Goal: Information Seeking & Learning: Learn about a topic

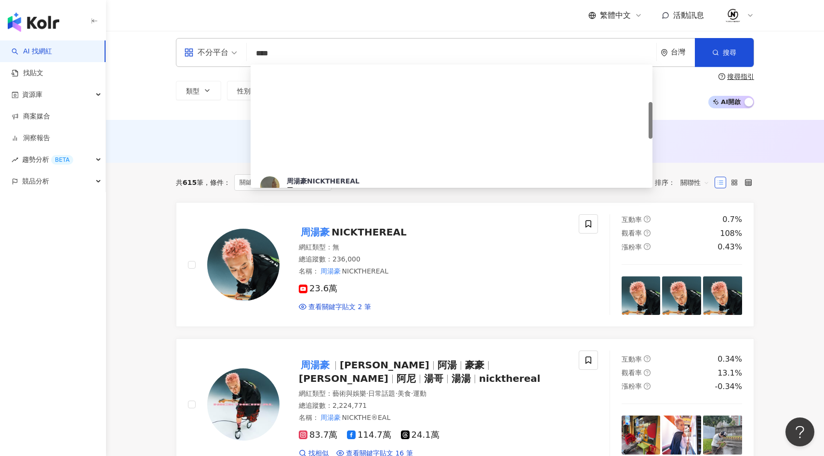
type input "**"
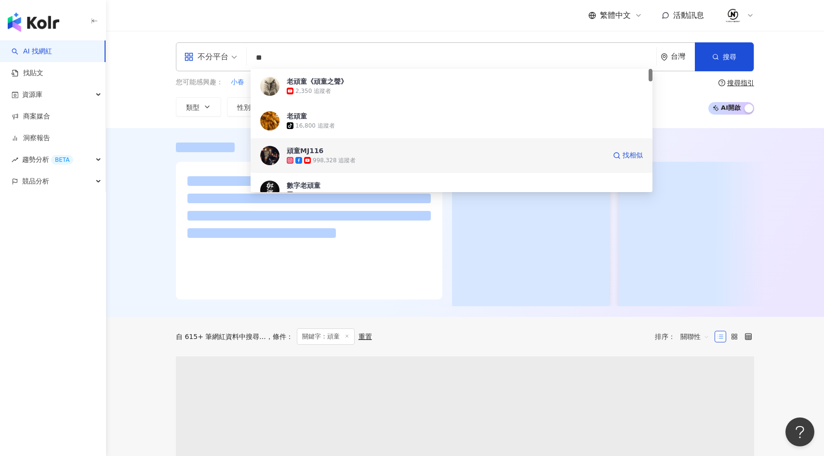
click at [399, 151] on span "頑童MJ116" at bounding box center [446, 151] width 319 height 10
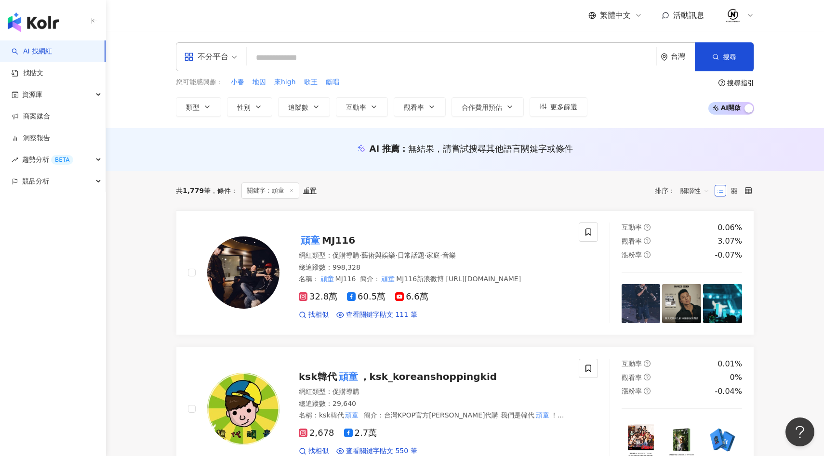
click at [477, 55] on input "search" at bounding box center [452, 58] width 402 height 18
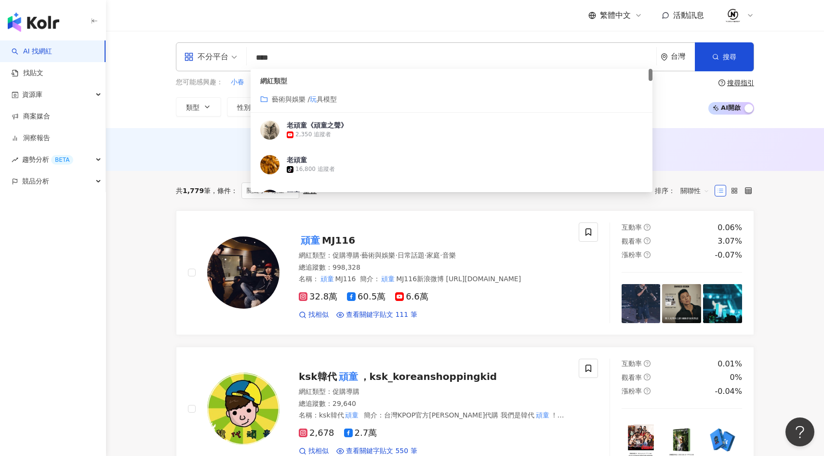
type input "**"
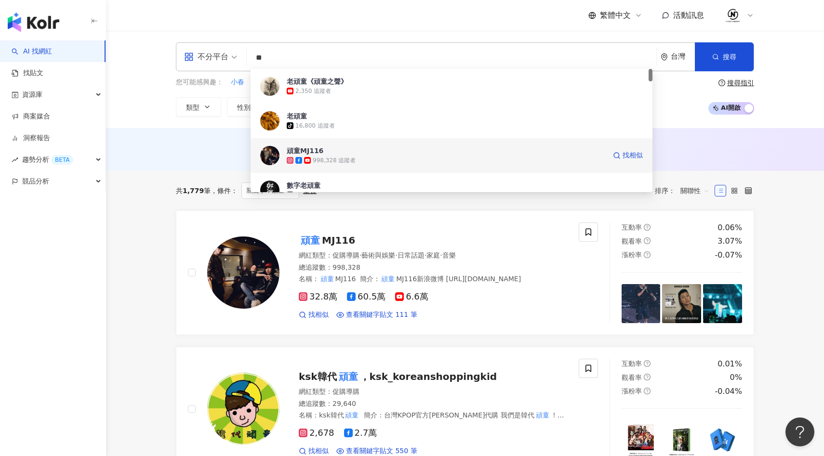
click at [369, 158] on div "998,328 追蹤者" at bounding box center [446, 161] width 319 height 10
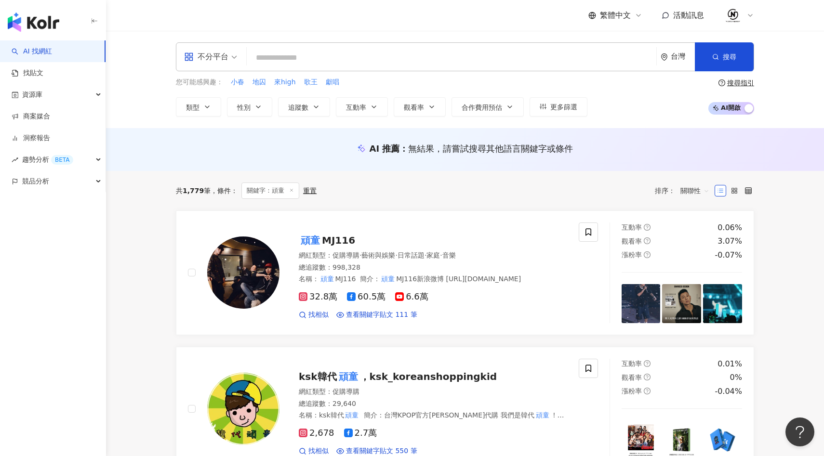
click at [410, 53] on input "search" at bounding box center [452, 58] width 402 height 18
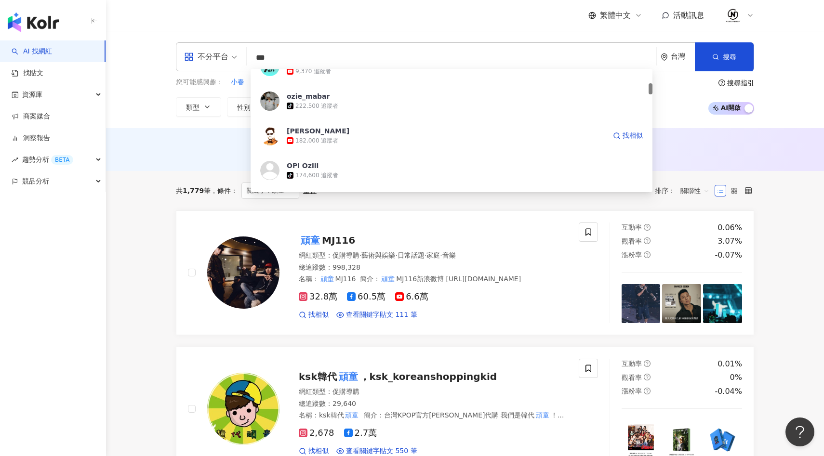
scroll to position [150, 0]
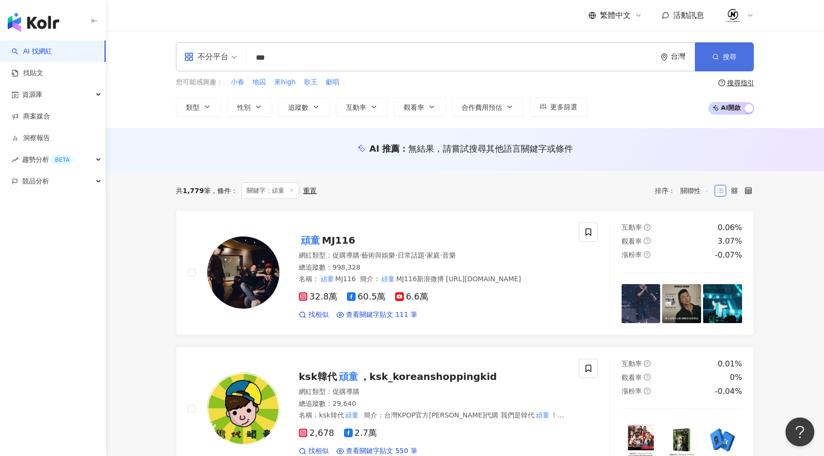
click at [720, 54] on button "搜尋" at bounding box center [724, 56] width 59 height 29
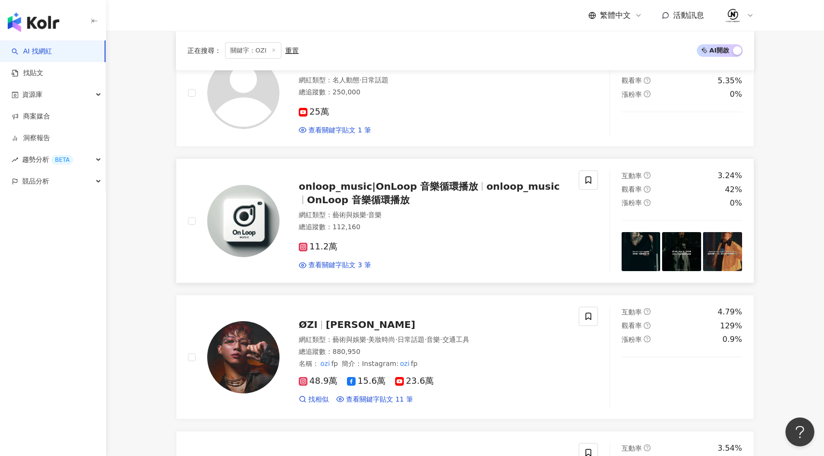
scroll to position [397, 0]
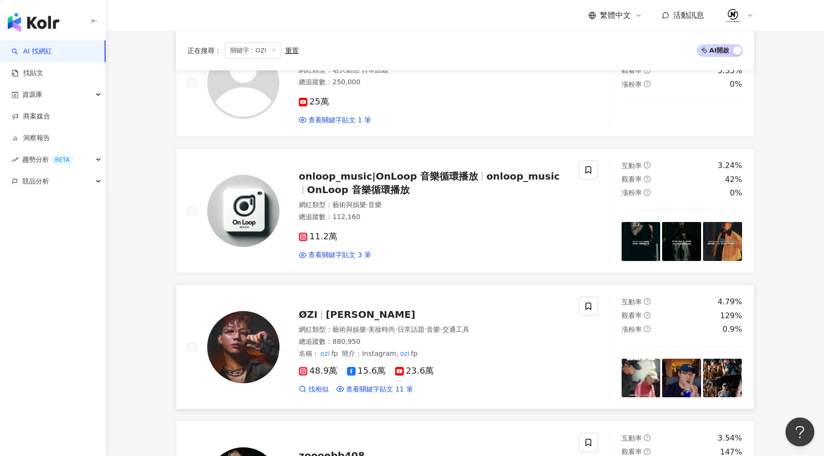
click at [341, 316] on span "陳奕凡" at bounding box center [371, 315] width 90 height 12
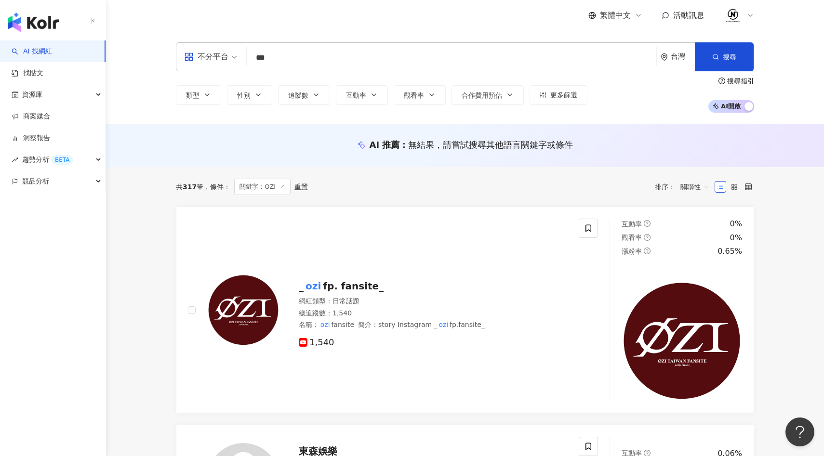
click at [340, 62] on input "***" at bounding box center [452, 58] width 402 height 18
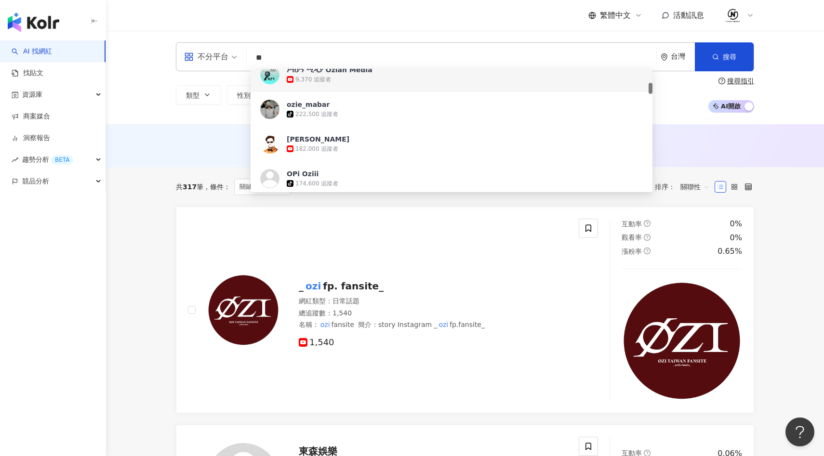
type input "*"
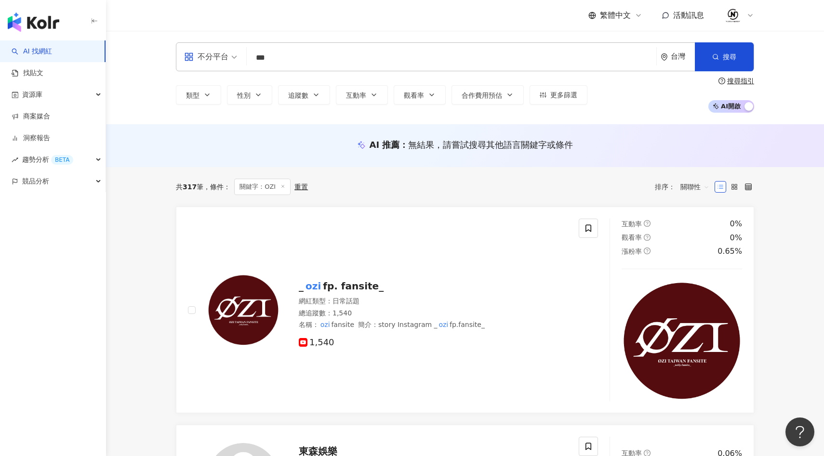
type input "***"
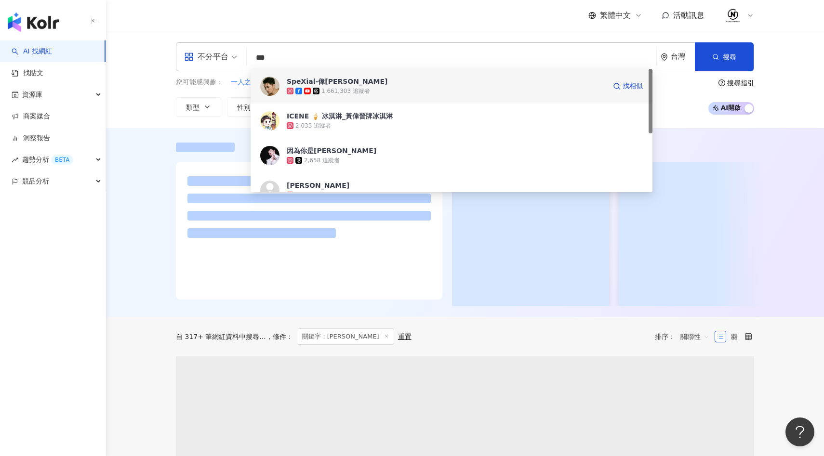
click at [379, 91] on div "1,661,303 追蹤者" at bounding box center [446, 91] width 319 height 10
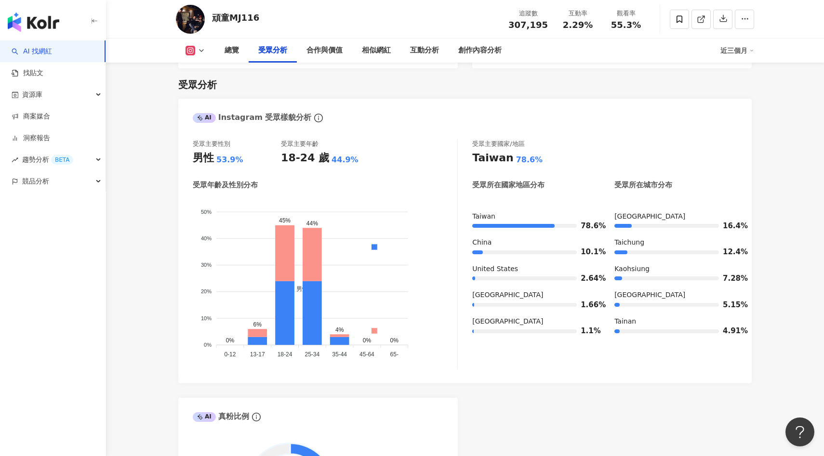
scroll to position [816, 0]
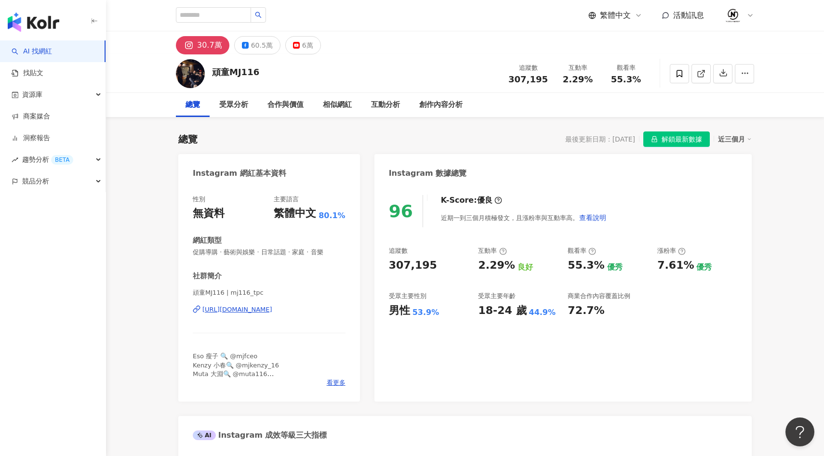
click at [272, 311] on div "https://www.instagram.com/mj116_tpc/" at bounding box center [237, 310] width 70 height 9
click at [242, 45] on icon at bounding box center [245, 45] width 7 height 7
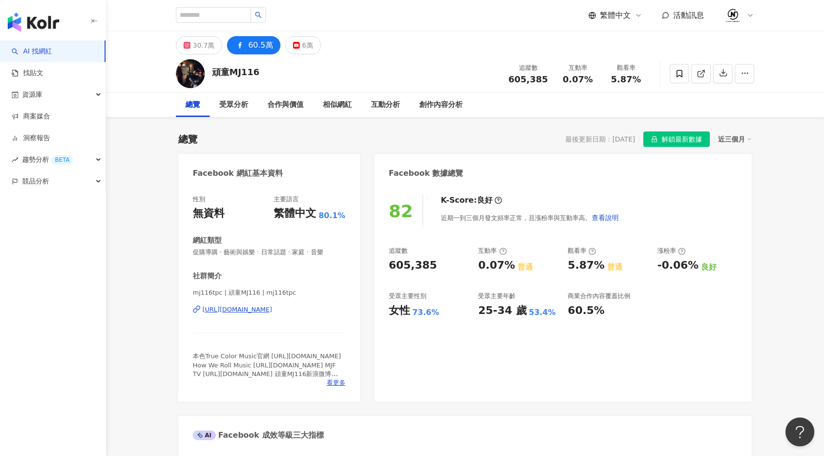
click at [261, 309] on div "https://www.facebook.com/271883745017" at bounding box center [237, 310] width 70 height 9
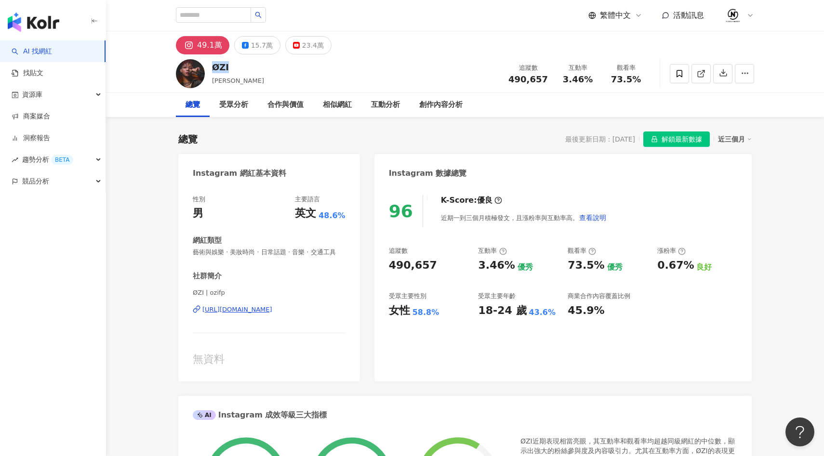
drag, startPoint x: 213, startPoint y: 67, endPoint x: 230, endPoint y: 59, distance: 19.0
click at [233, 67] on div "ØZI 陳奕凡 追蹤數 490,657 互動率 3.46% 觀看率 73.5%" at bounding box center [465, 73] width 617 height 38
copy div "ØZI"
click at [294, 62] on div "ØZI 陳奕凡 追蹤數 490,657 互動率 3.46% 觀看率 73.5%" at bounding box center [465, 73] width 617 height 38
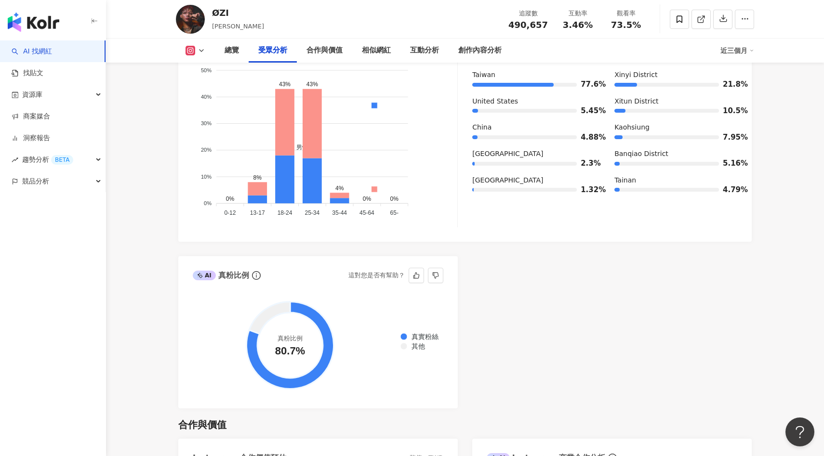
scroll to position [779, 0]
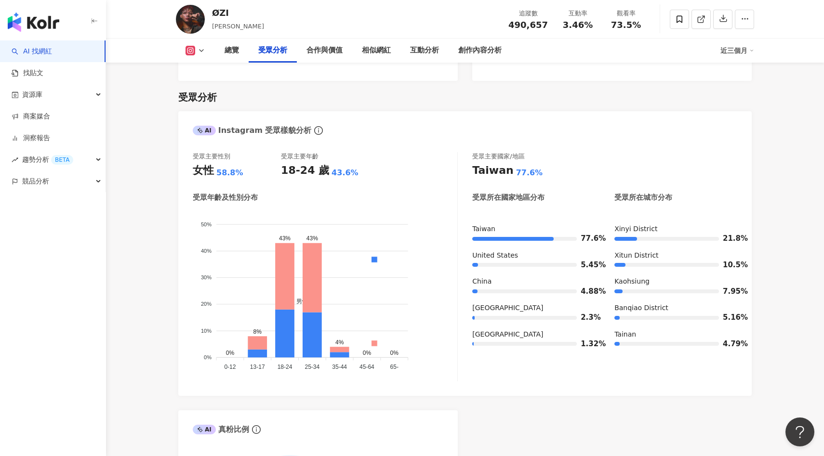
click at [199, 46] on button at bounding box center [195, 51] width 39 height 10
click at [204, 91] on button "Facebook" at bounding box center [211, 90] width 58 height 13
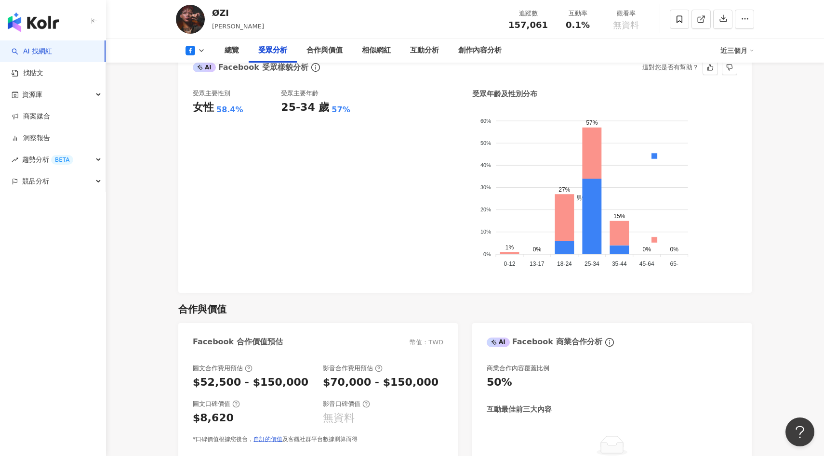
scroll to position [749, 0]
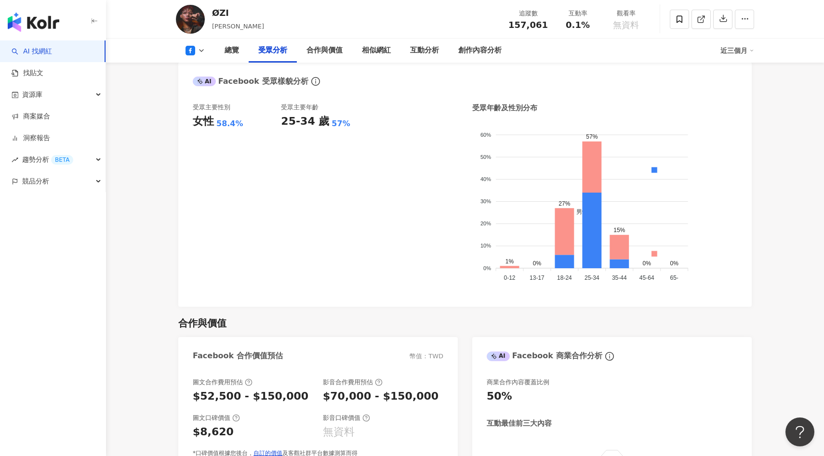
click at [199, 54] on icon at bounding box center [202, 51] width 8 height 8
click at [201, 73] on button "Instagram" at bounding box center [211, 68] width 58 height 13
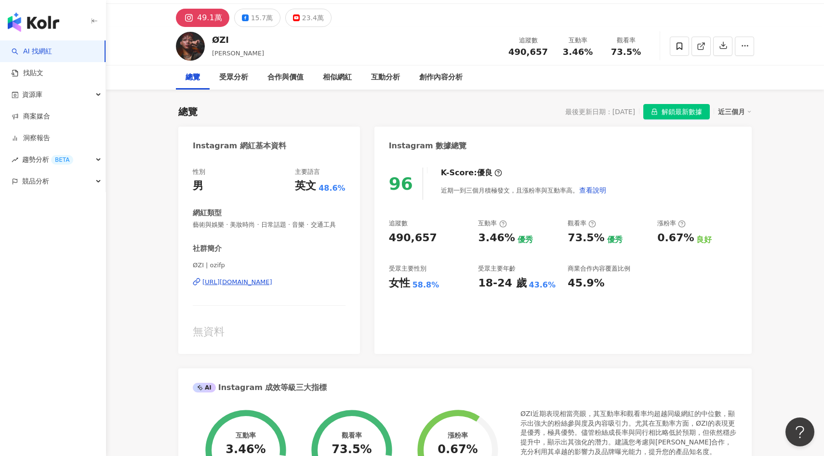
scroll to position [41, 0]
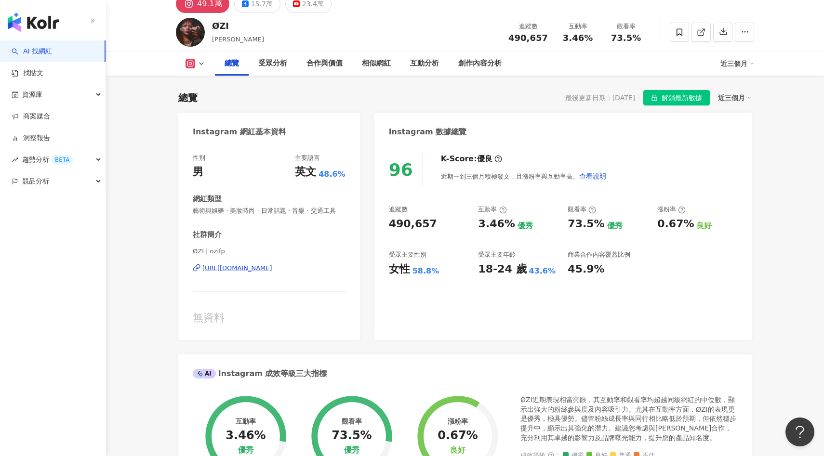
click at [248, 268] on div "https://www.instagram.com/ozifp/" at bounding box center [237, 268] width 70 height 9
click at [196, 65] on button at bounding box center [195, 64] width 39 height 10
click at [200, 100] on button "Facebook" at bounding box center [211, 103] width 58 height 13
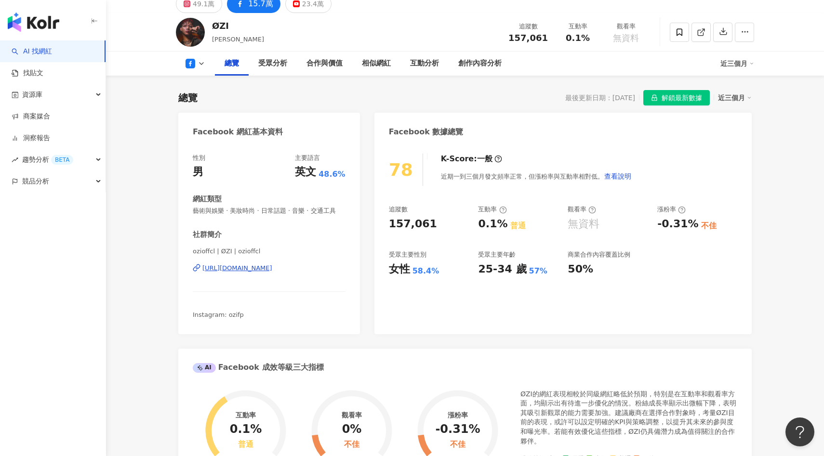
click at [261, 269] on div "https://www.facebook.com/1546456692282565" at bounding box center [237, 268] width 70 height 9
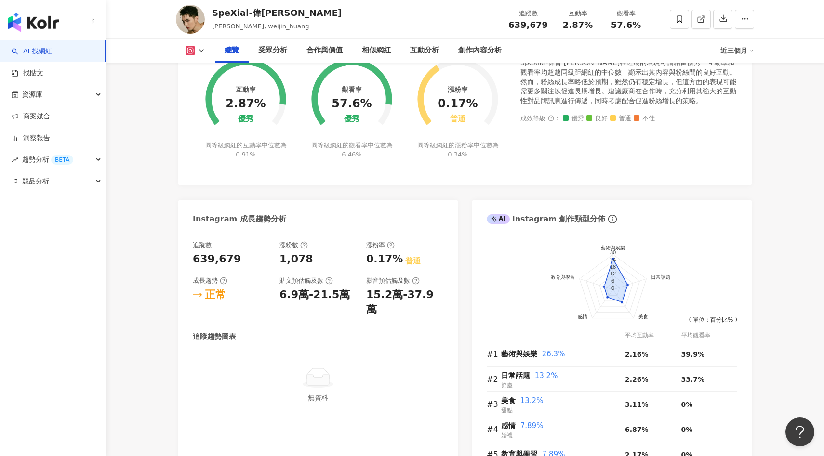
scroll to position [256, 0]
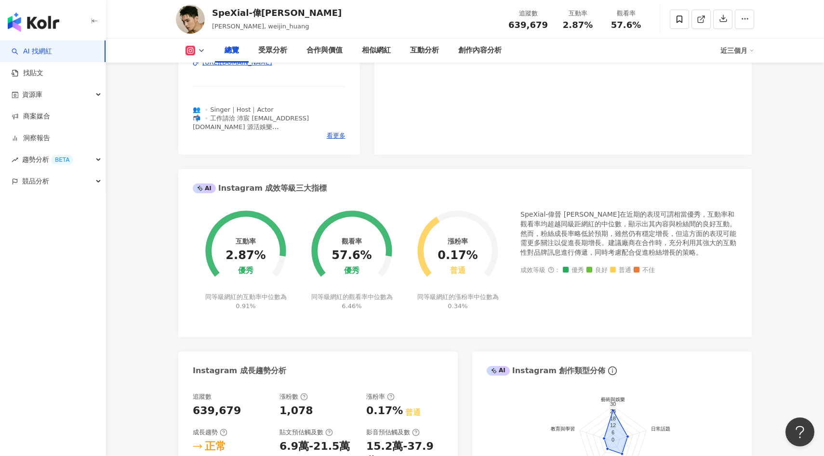
click at [196, 50] on button at bounding box center [195, 51] width 39 height 10
click at [207, 95] on button "Facebook" at bounding box center [211, 90] width 58 height 13
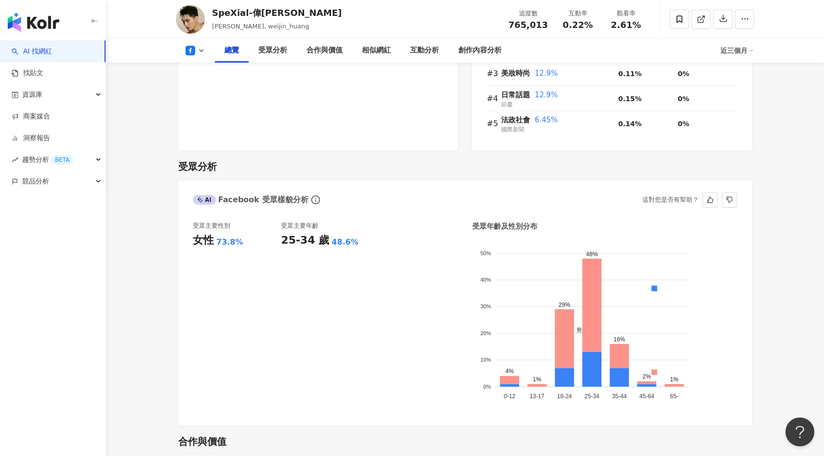
scroll to position [730, 0]
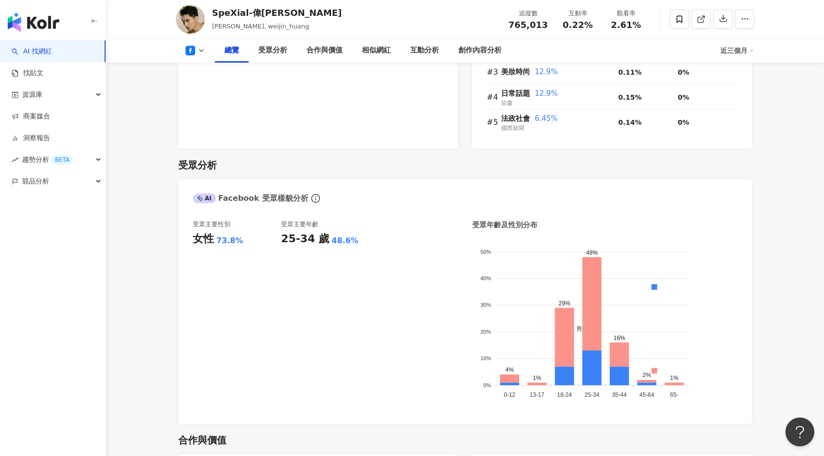
click at [200, 47] on icon at bounding box center [202, 51] width 8 height 8
click at [203, 67] on button "Instagram" at bounding box center [211, 68] width 58 height 13
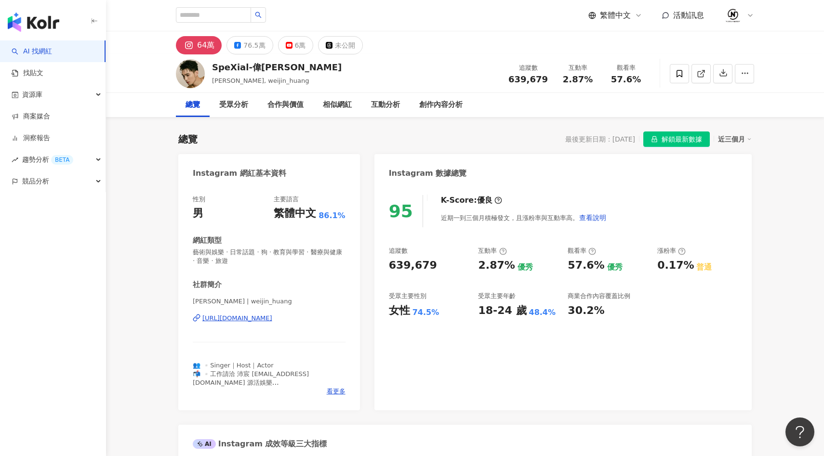
click at [272, 320] on div "[URL][DOMAIN_NAME]" at bounding box center [237, 318] width 70 height 9
click at [260, 45] on div "76.5萬" at bounding box center [254, 45] width 22 height 13
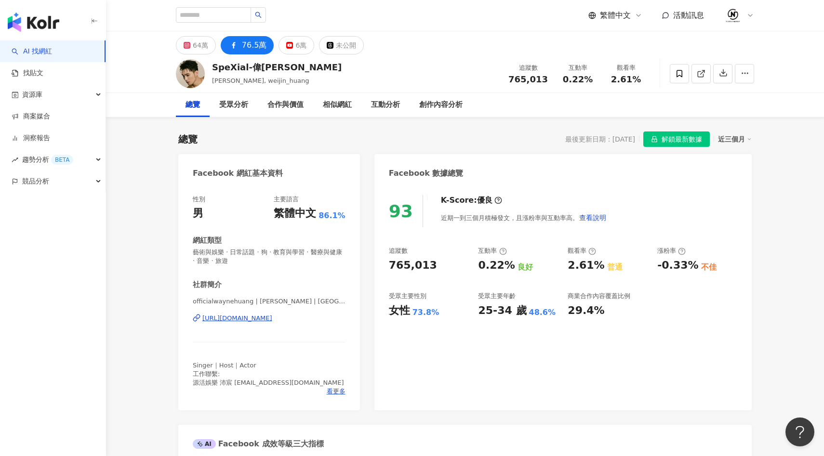
click at [272, 318] on div "[URL][DOMAIN_NAME]" at bounding box center [237, 318] width 70 height 9
